Goal: Check status: Check status

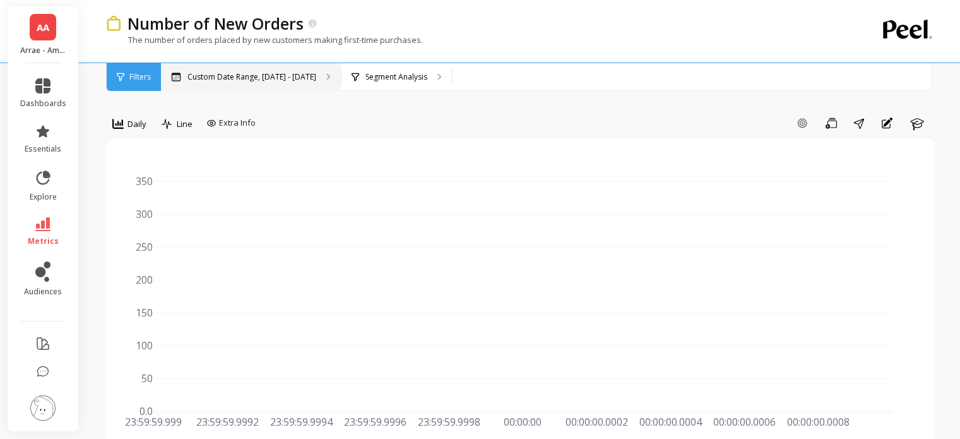
click at [270, 70] on div "Custom Date Range, [DATE] - [DATE]" at bounding box center [251, 77] width 180 height 28
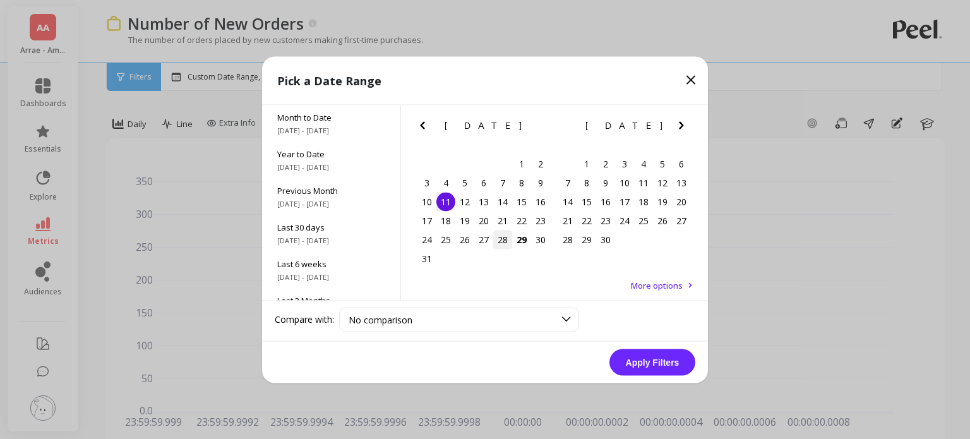
click at [506, 246] on div "28" at bounding box center [502, 239] width 19 height 19
click at [531, 239] on div "30" at bounding box center [540, 239] width 19 height 19
click at [516, 242] on div "29" at bounding box center [521, 239] width 19 height 19
click at [502, 239] on div "28" at bounding box center [502, 239] width 19 height 19
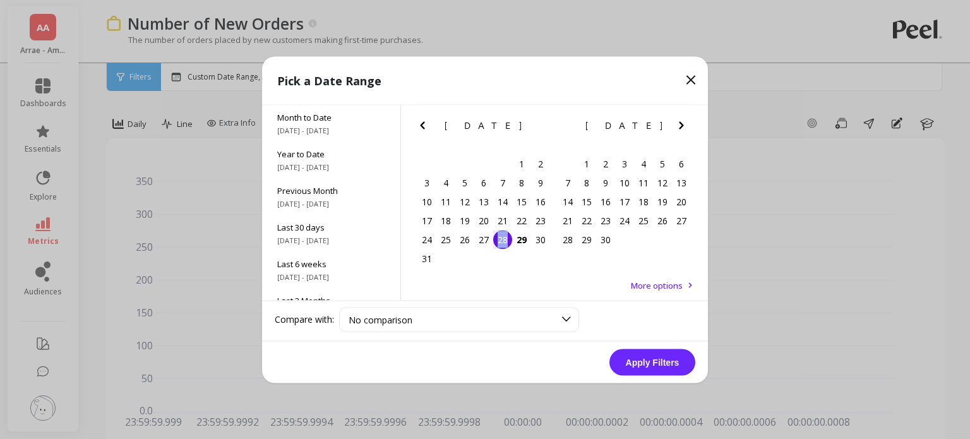
click at [643, 362] on button "Apply Filters" at bounding box center [652, 361] width 86 height 27
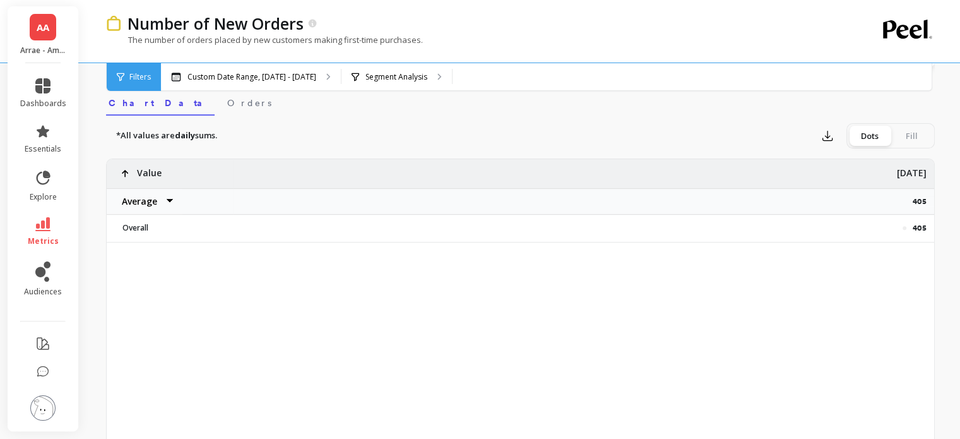
scroll to position [408, 0]
click at [923, 196] on p "405" at bounding box center [923, 200] width 21 height 10
copy p "405"
